Goal: Task Accomplishment & Management: Manage account settings

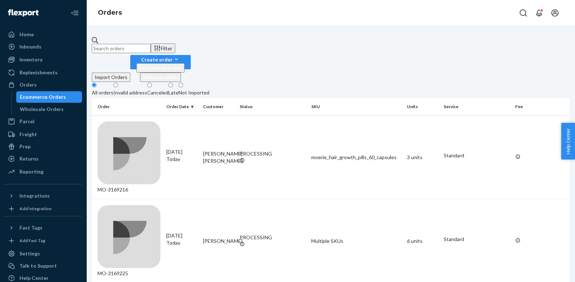
click at [37, 87] on div "Orders" at bounding box center [43, 85] width 76 height 10
click at [131, 46] on input "text" at bounding box center [121, 48] width 59 height 9
paste input "[PERSON_NAME]"
click at [171, 24] on div "Orders" at bounding box center [330, 13] width 488 height 26
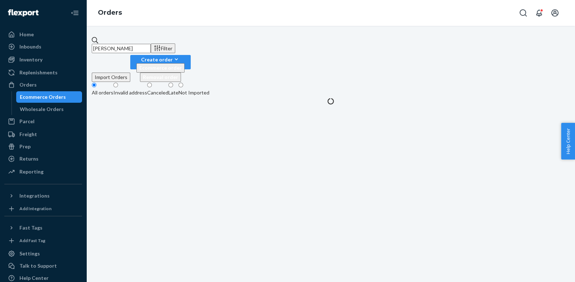
click at [145, 45] on input "[PERSON_NAME]" at bounding box center [121, 48] width 59 height 9
type input "[PERSON_NAME]"
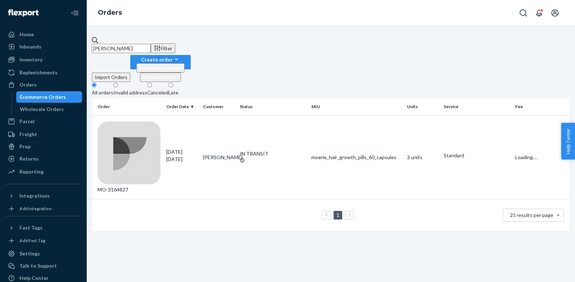
click at [146, 54] on div "[PERSON_NAME] Filter Import Orders Create order Ecommerce order Removal order A…" at bounding box center [331, 134] width 478 height 195
click at [160, 122] on div "MO-3164827" at bounding box center [128, 158] width 63 height 72
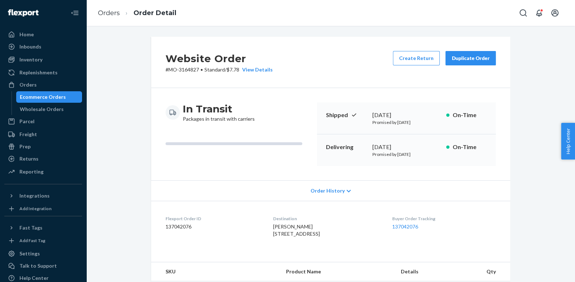
drag, startPoint x: 379, startPoint y: 239, endPoint x: 439, endPoint y: 248, distance: 61.1
click at [417, 246] on dl "Flexport Order ID 137042076 Destination [PERSON_NAME] 9206 S [GEOGRAPHIC_DATA]-…" at bounding box center [330, 228] width 359 height 54
click at [414, 60] on button "Create Return" at bounding box center [416, 58] width 47 height 14
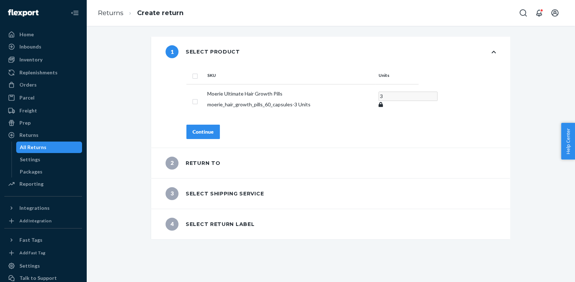
click at [195, 76] on input "checkbox" at bounding box center [195, 76] width 6 height 8
checkbox input "true"
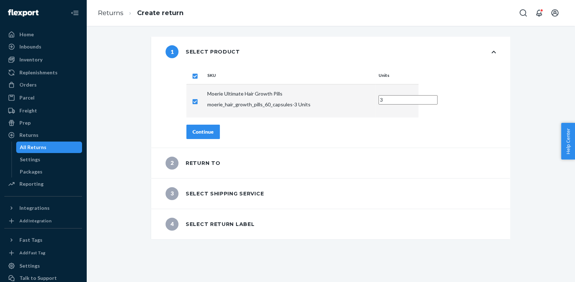
click at [197, 125] on button "Continue" at bounding box center [202, 132] width 33 height 14
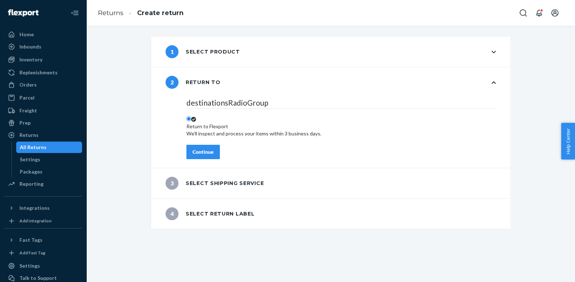
click at [208, 149] on div "Continue" at bounding box center [202, 152] width 21 height 7
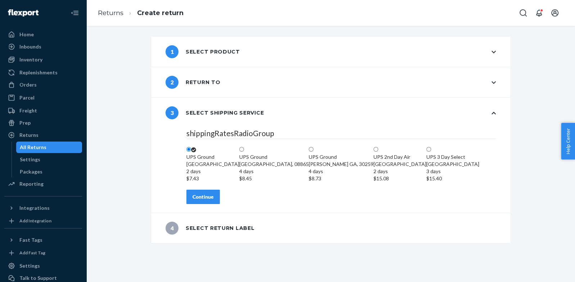
click at [210, 201] on div "Continue" at bounding box center [202, 197] width 21 height 7
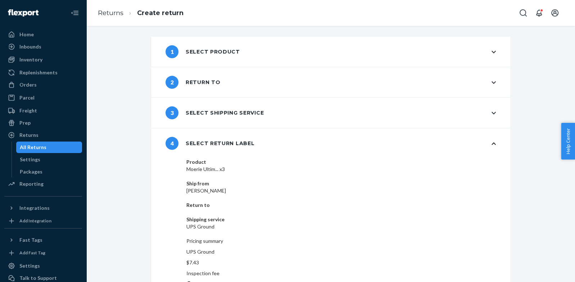
scroll to position [10, 0]
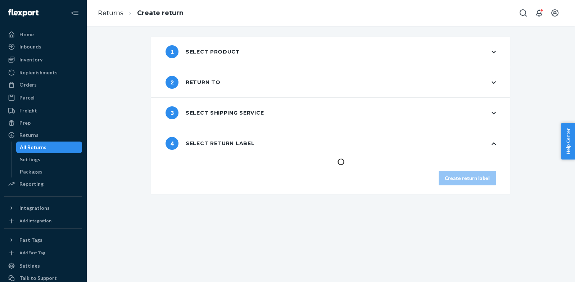
scroll to position [0, 0]
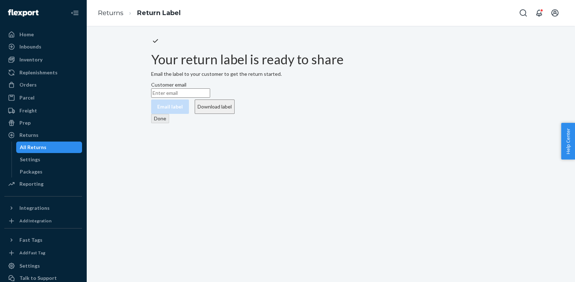
click at [341, 114] on div "Email label Download label" at bounding box center [330, 107] width 365 height 14
drag, startPoint x: 337, startPoint y: 163, endPoint x: 345, endPoint y: 157, distance: 9.9
click at [235, 114] on button "Download label" at bounding box center [215, 107] width 40 height 14
